Goal: Complete application form

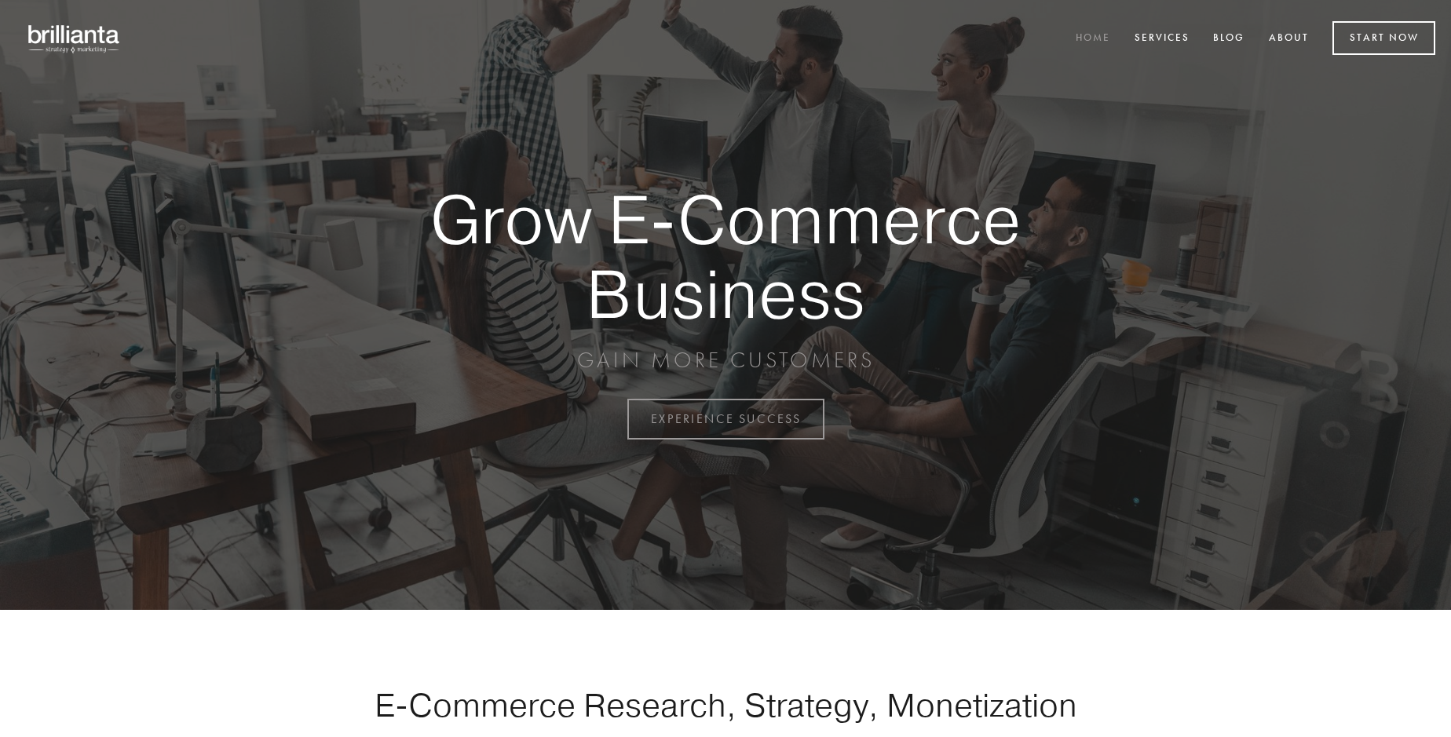
scroll to position [4115, 0]
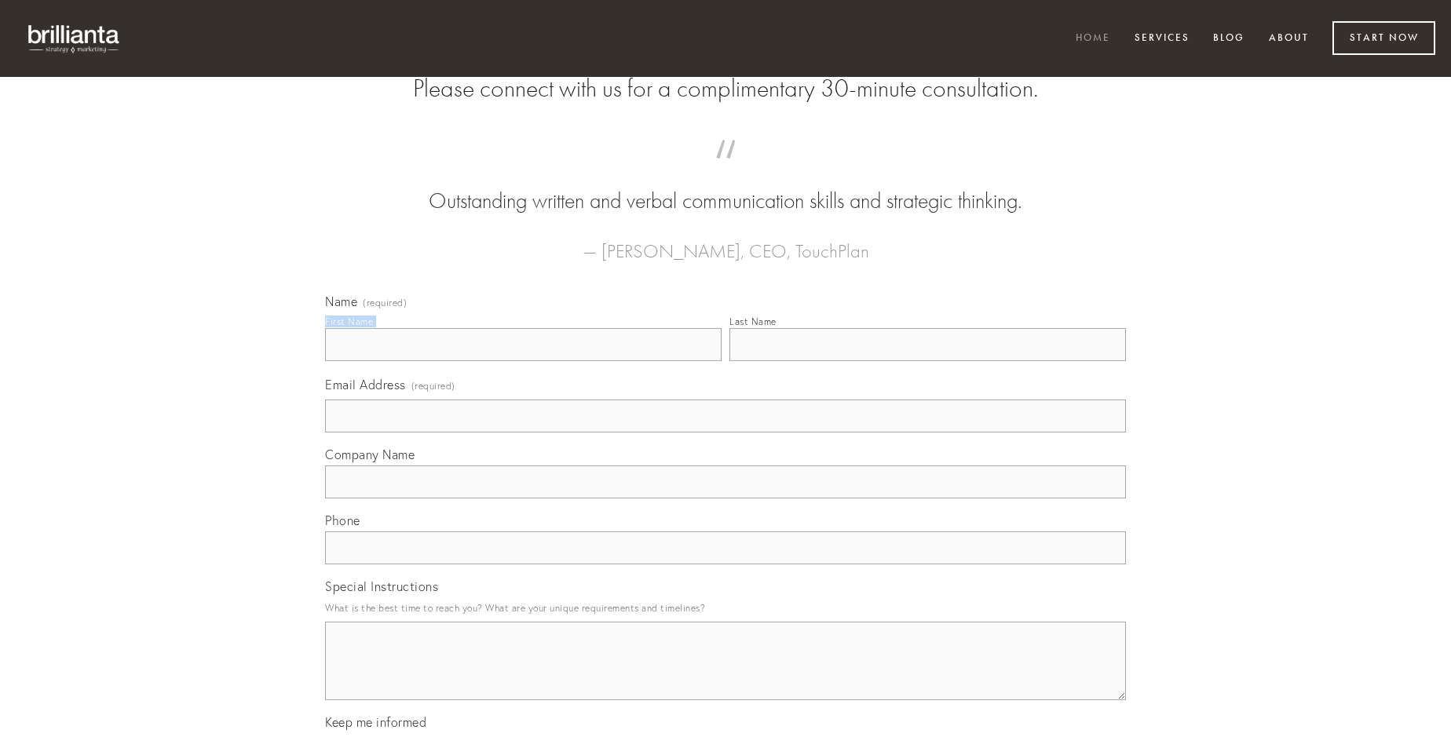
type input "[PERSON_NAME]"
click at [927, 361] on input "Last Name" at bounding box center [927, 344] width 396 height 33
type input "[PERSON_NAME]"
click at [725, 433] on input "Email Address (required)" at bounding box center [725, 416] width 801 height 33
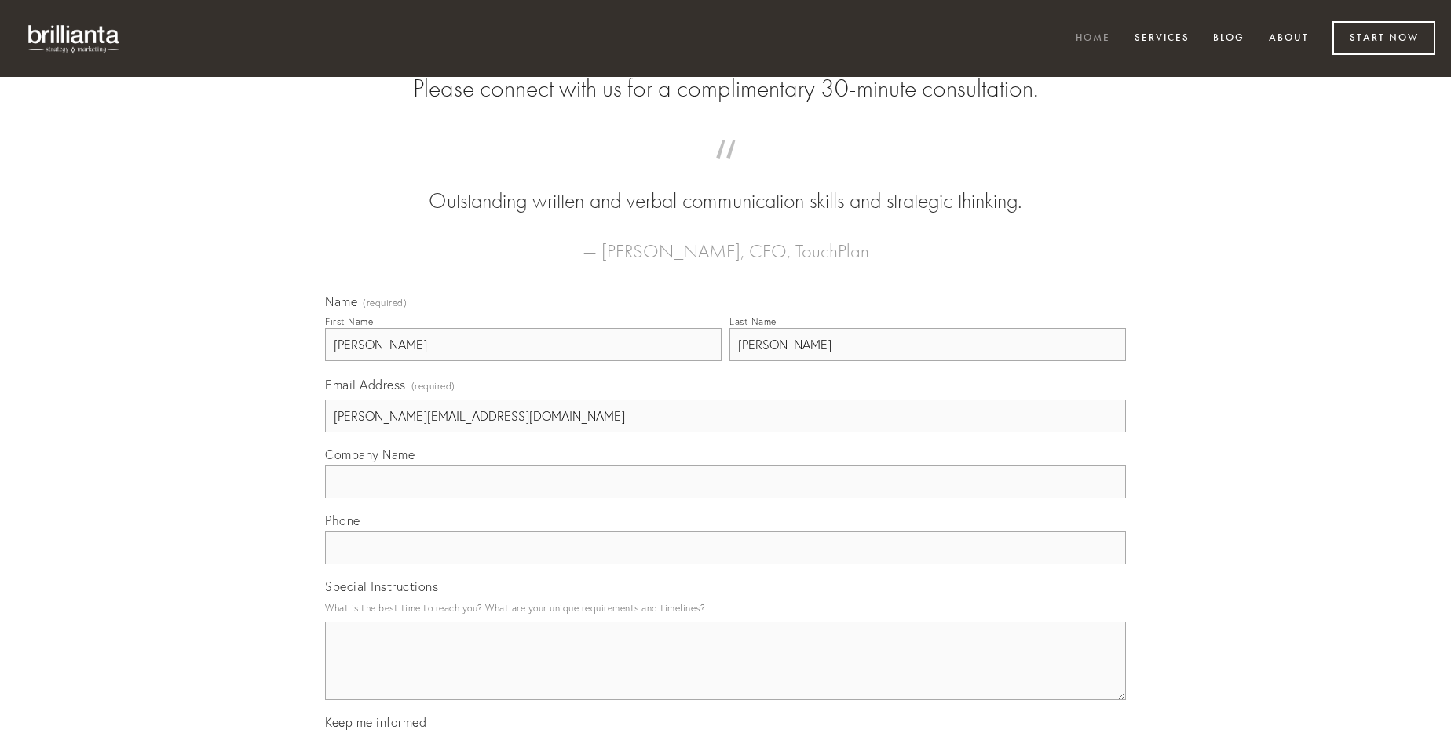
type input "[PERSON_NAME][EMAIL_ADDRESS][DOMAIN_NAME]"
click at [725, 499] on input "Company Name" at bounding box center [725, 482] width 801 height 33
type input "utique"
click at [725, 564] on input "text" at bounding box center [725, 547] width 801 height 33
click at [725, 675] on textarea "Special Instructions" at bounding box center [725, 661] width 801 height 79
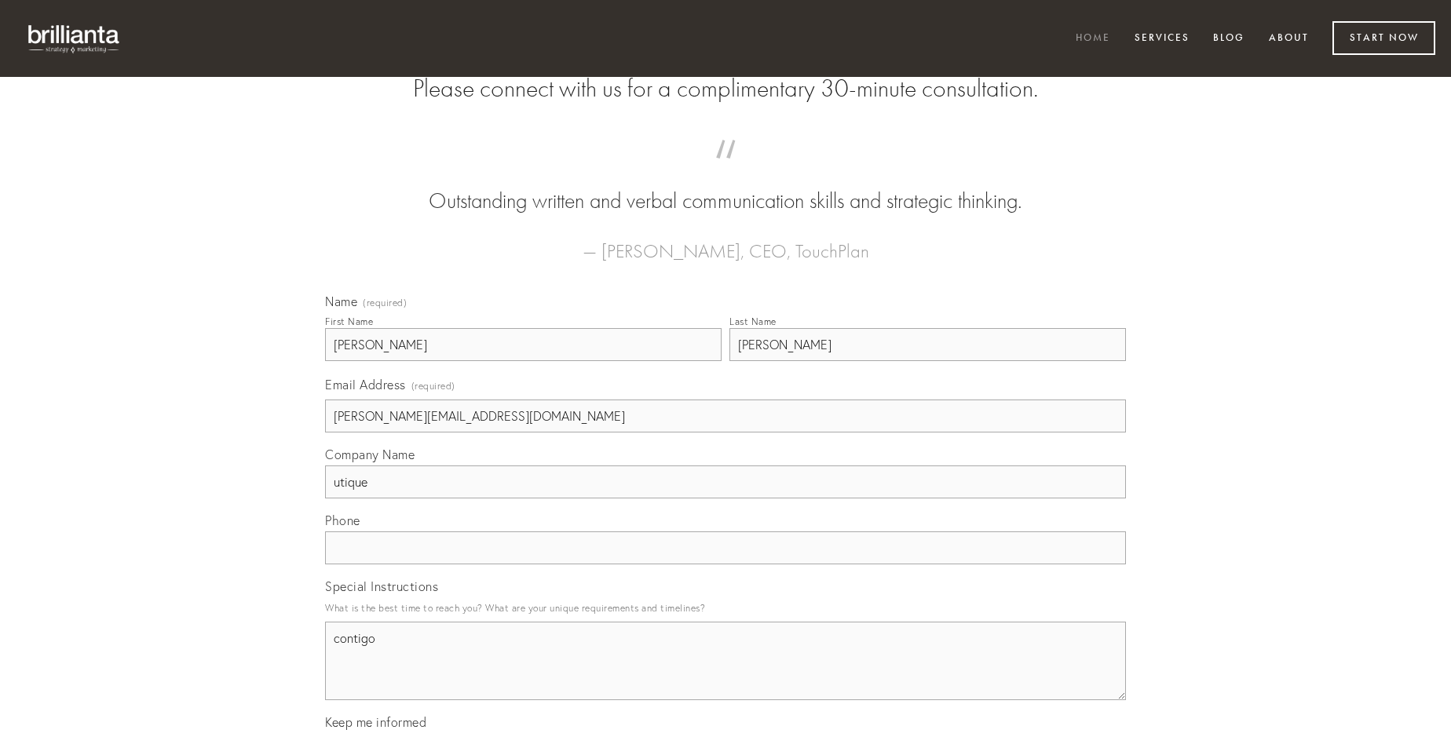
type textarea "contigo"
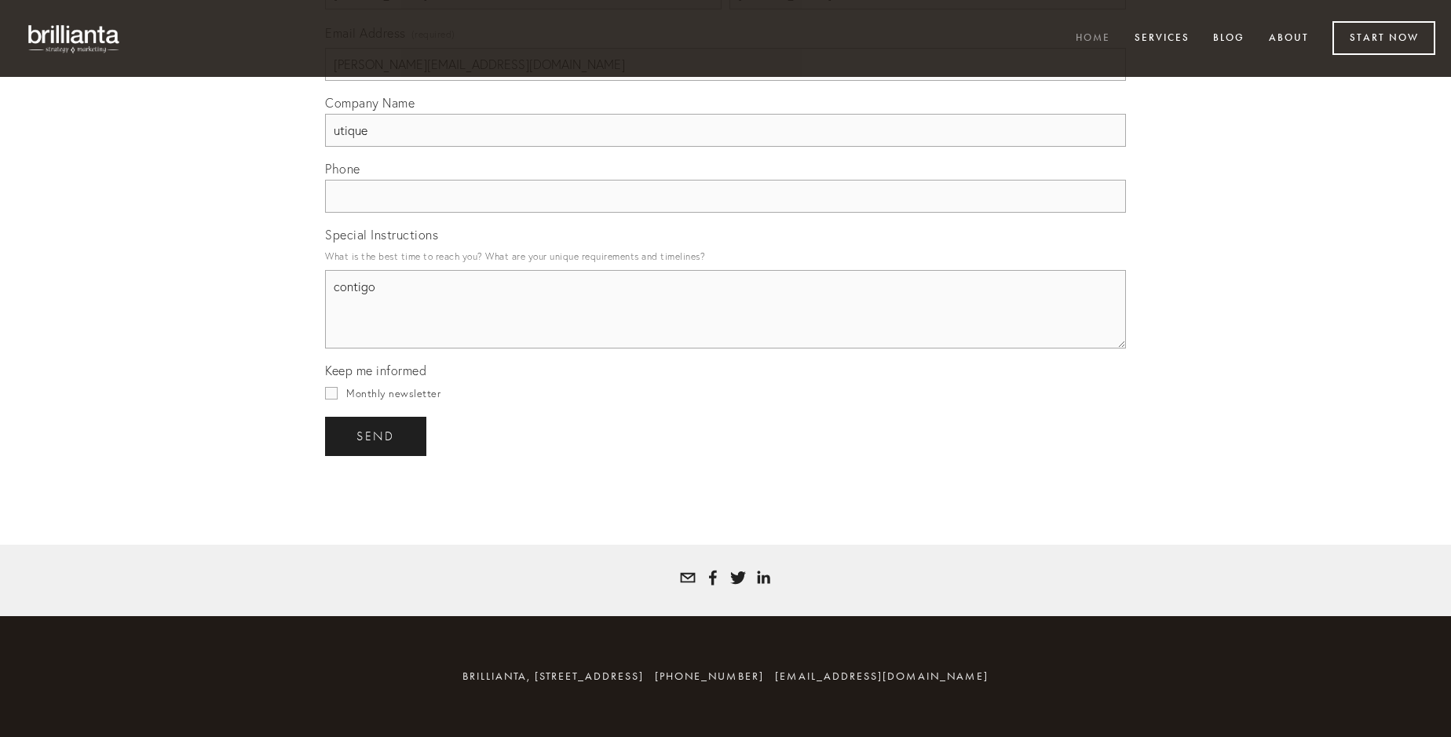
click at [377, 436] on span "send" at bounding box center [375, 436] width 38 height 14
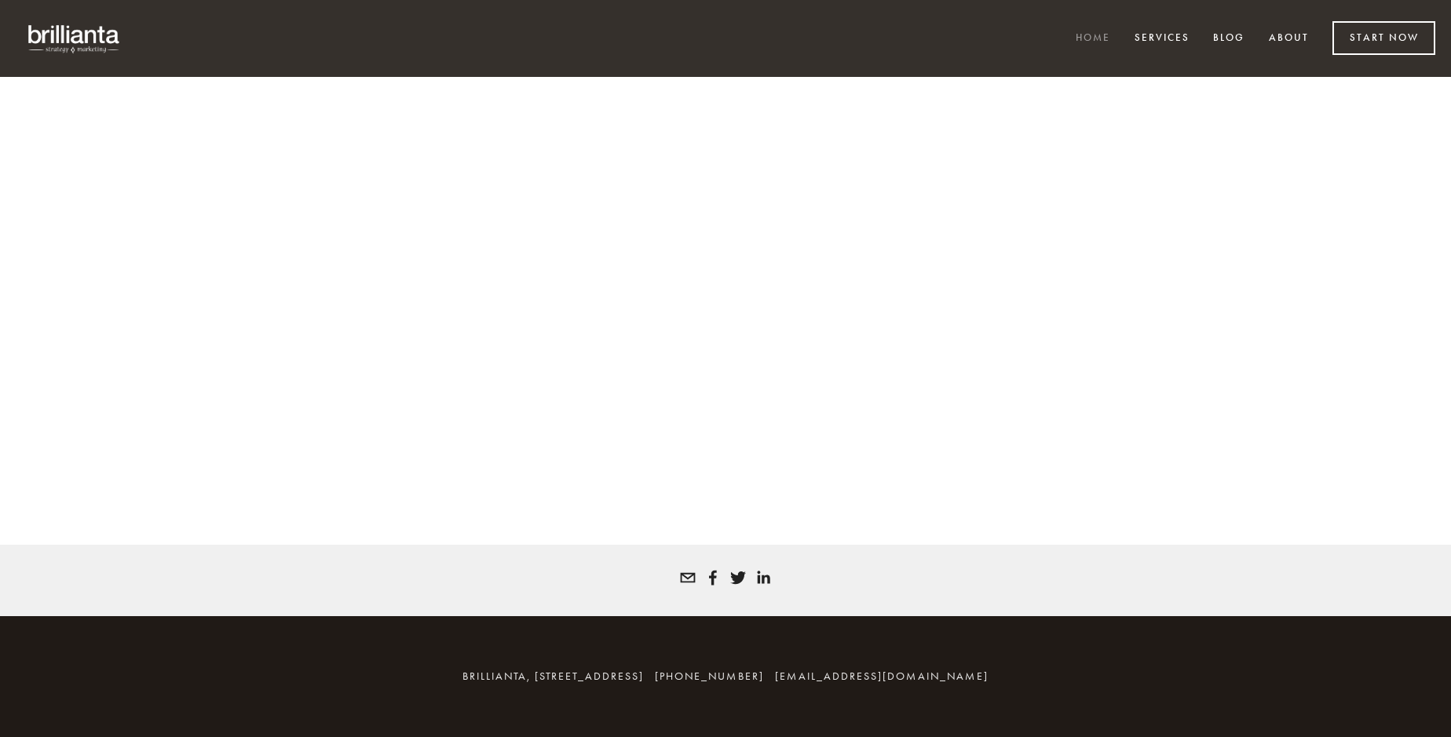
scroll to position [4094, 0]
